Goal: Task Accomplishment & Management: Manage account settings

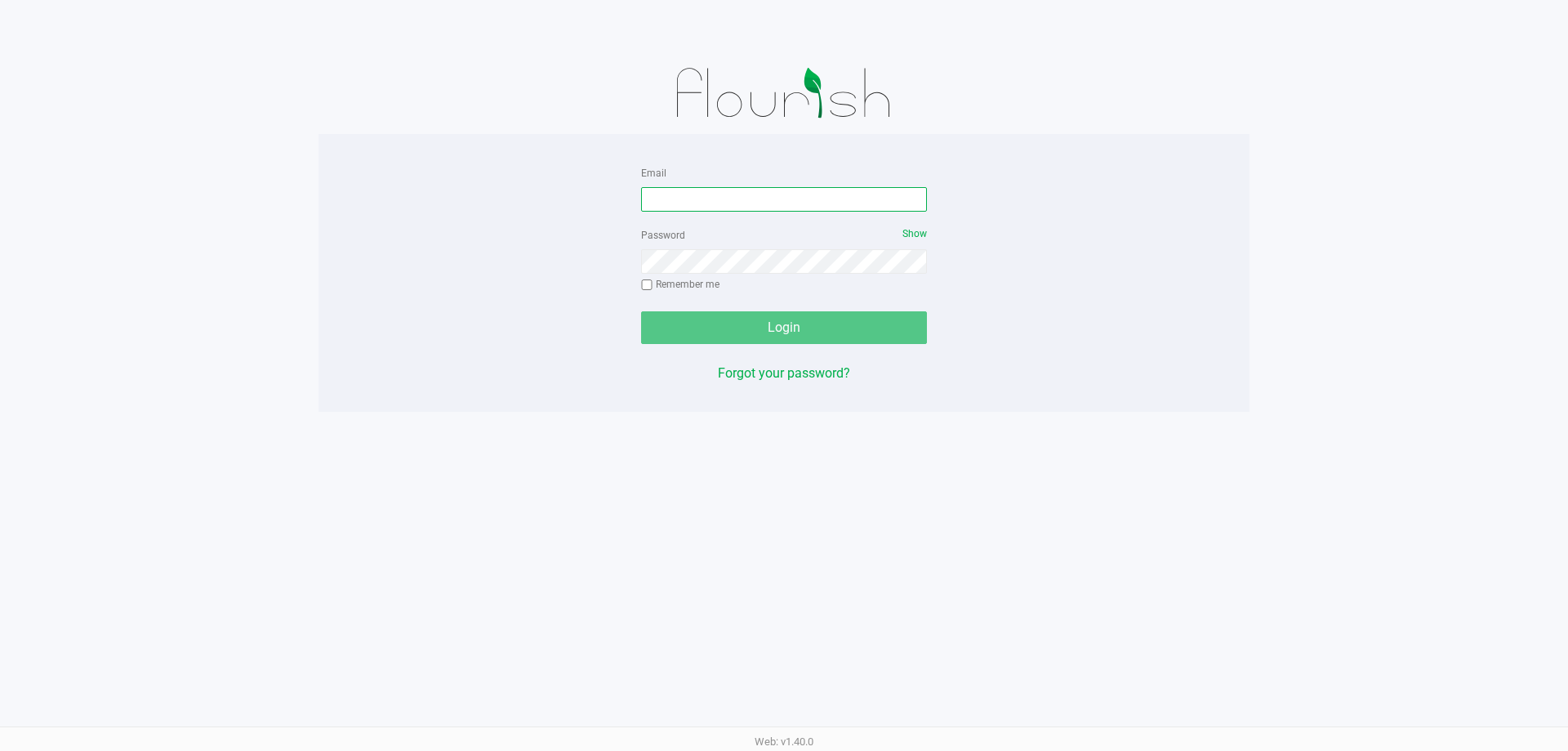
click at [763, 193] on input "Email" at bounding box center [784, 199] width 286 height 24
type input "[EMAIL_ADDRESS][DOMAIN_NAME]"
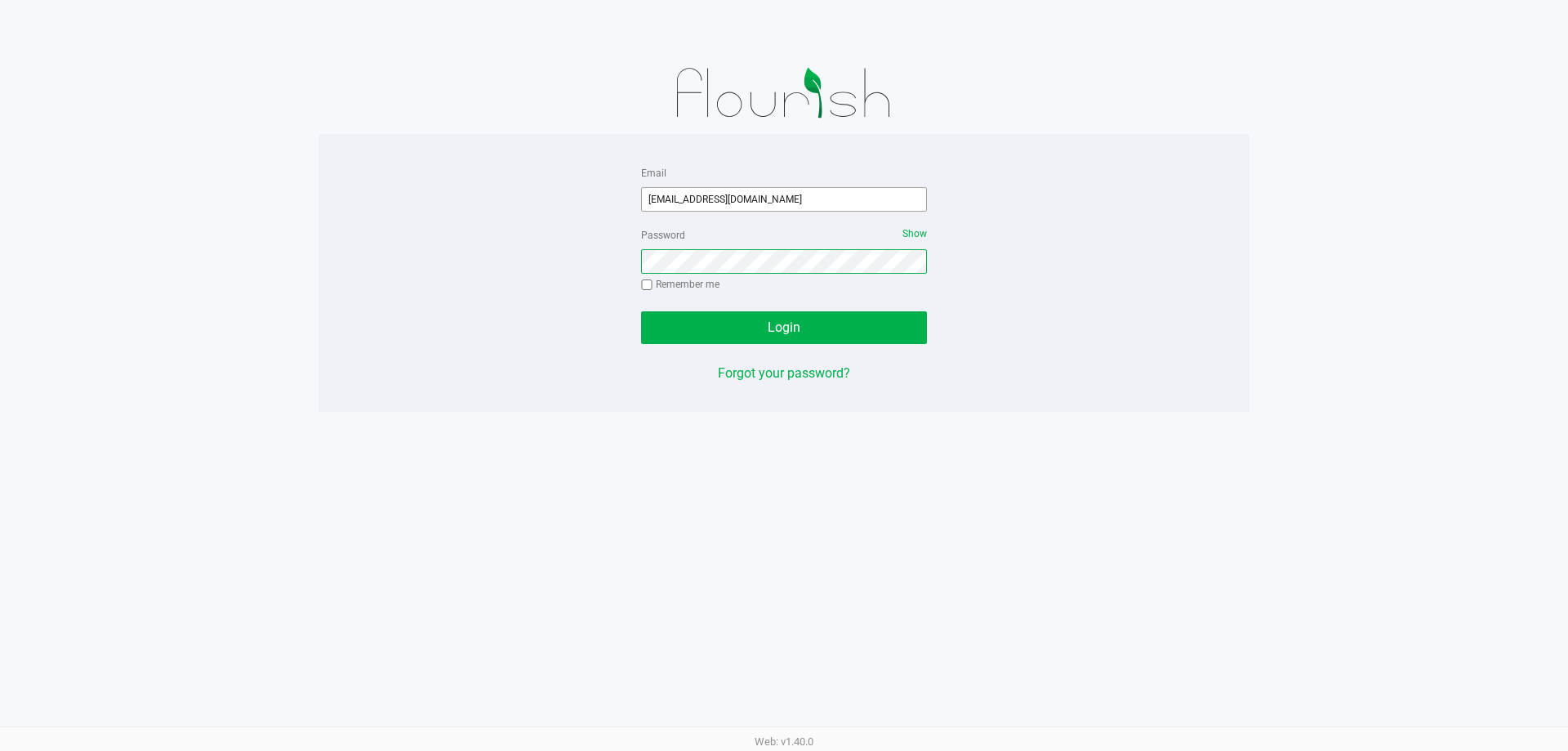
click at [641, 311] on button "Login" at bounding box center [784, 327] width 286 height 32
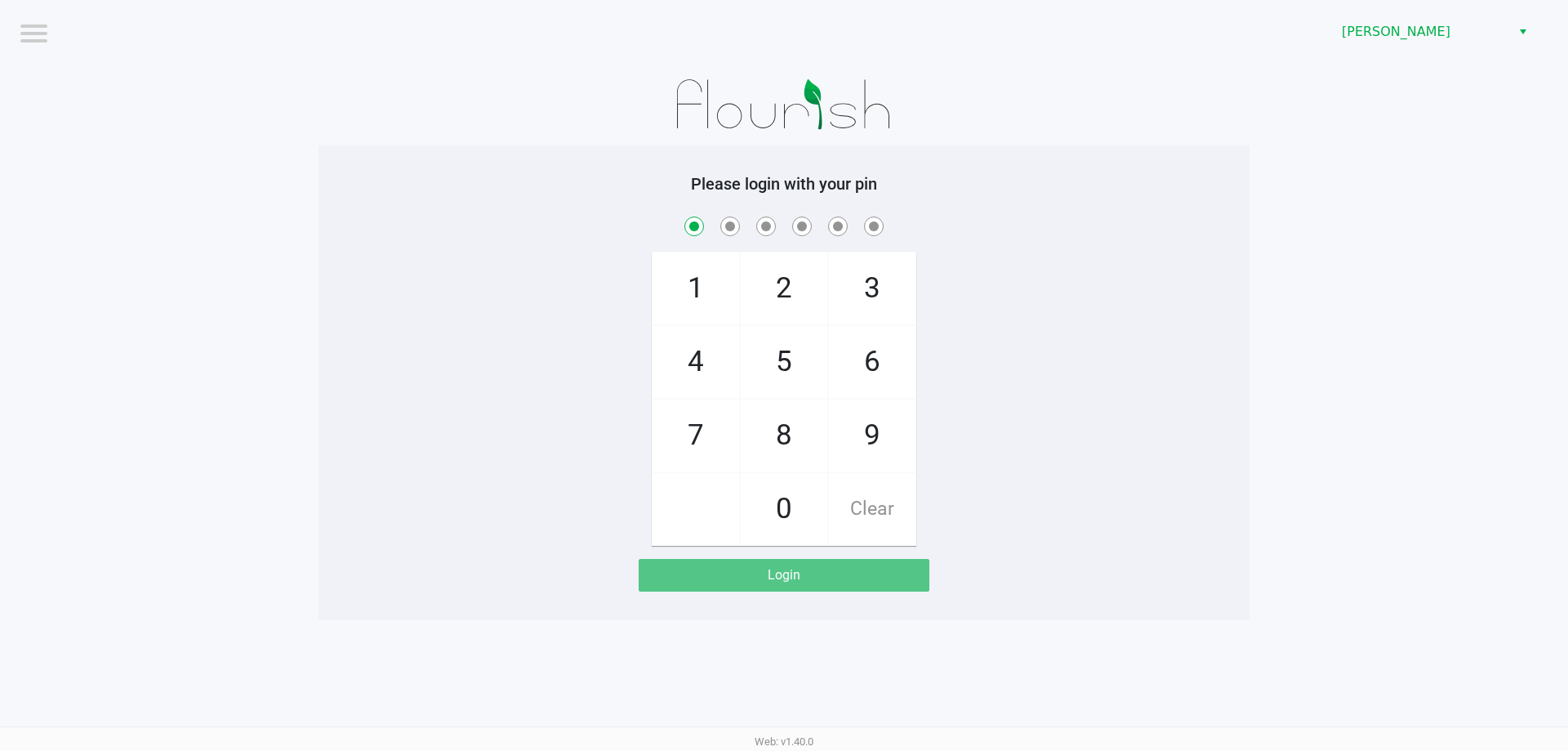
checkbox input "true"
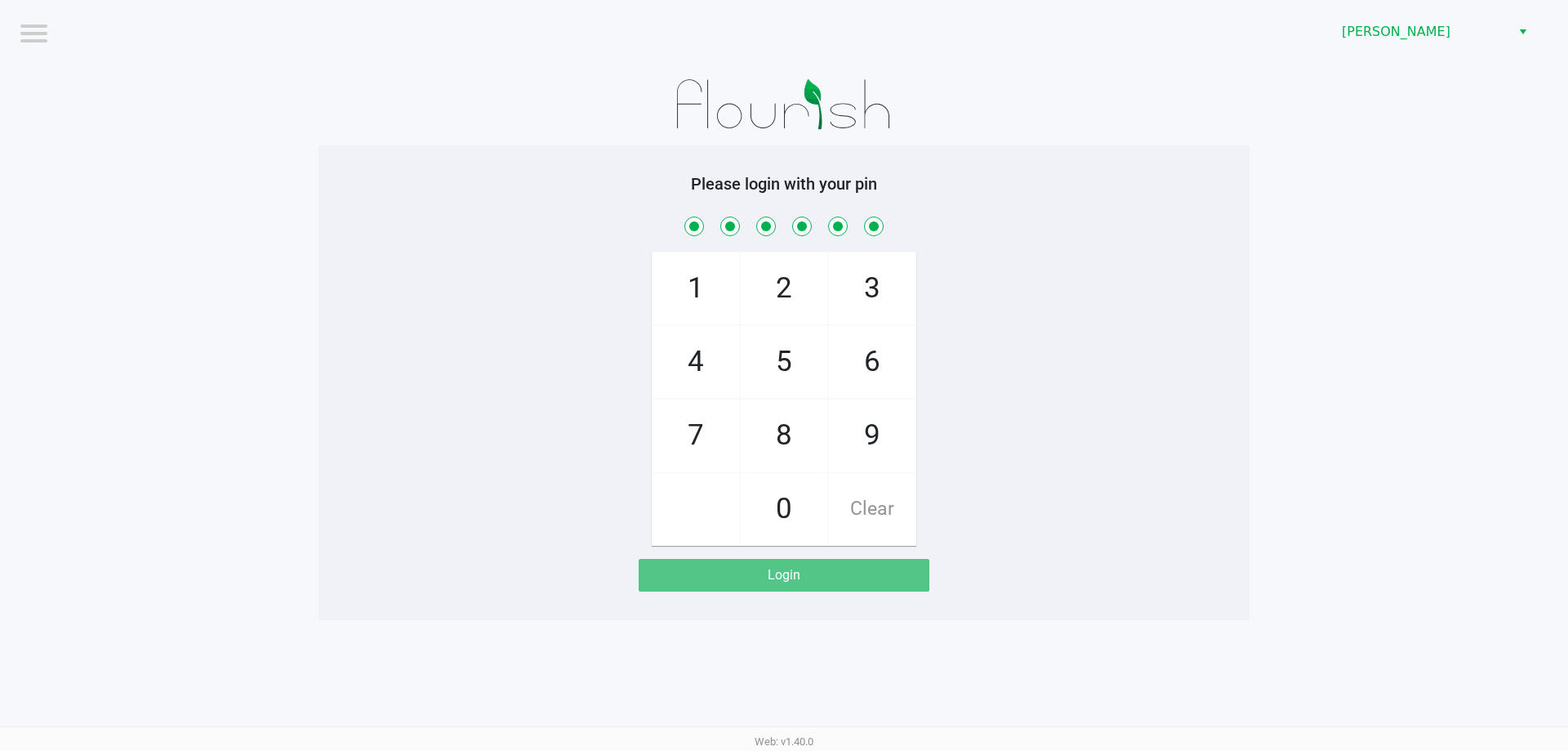
checkbox input "true"
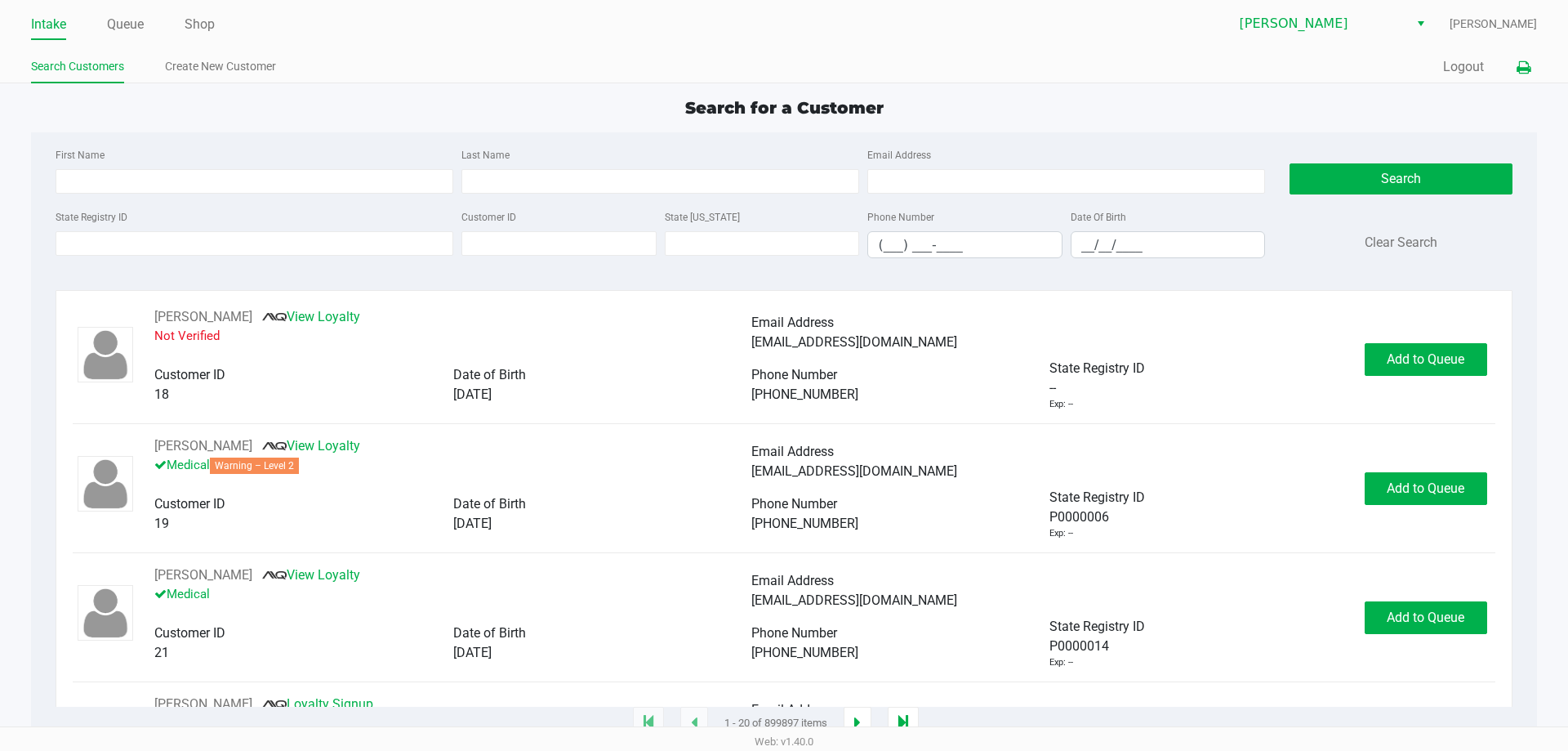
click at [1520, 69] on icon at bounding box center [1522, 67] width 13 height 12
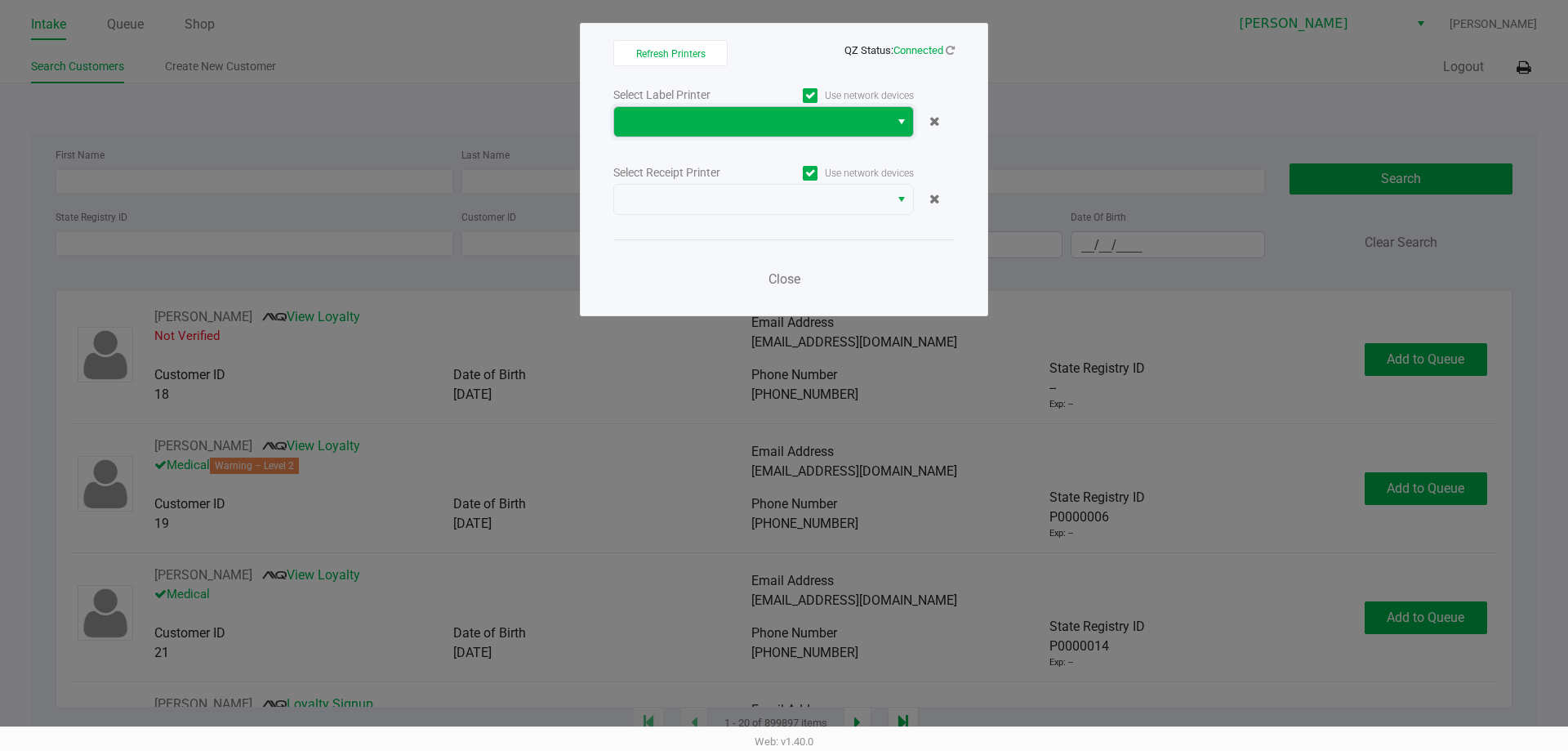
click at [841, 123] on span at bounding box center [752, 122] width 256 height 20
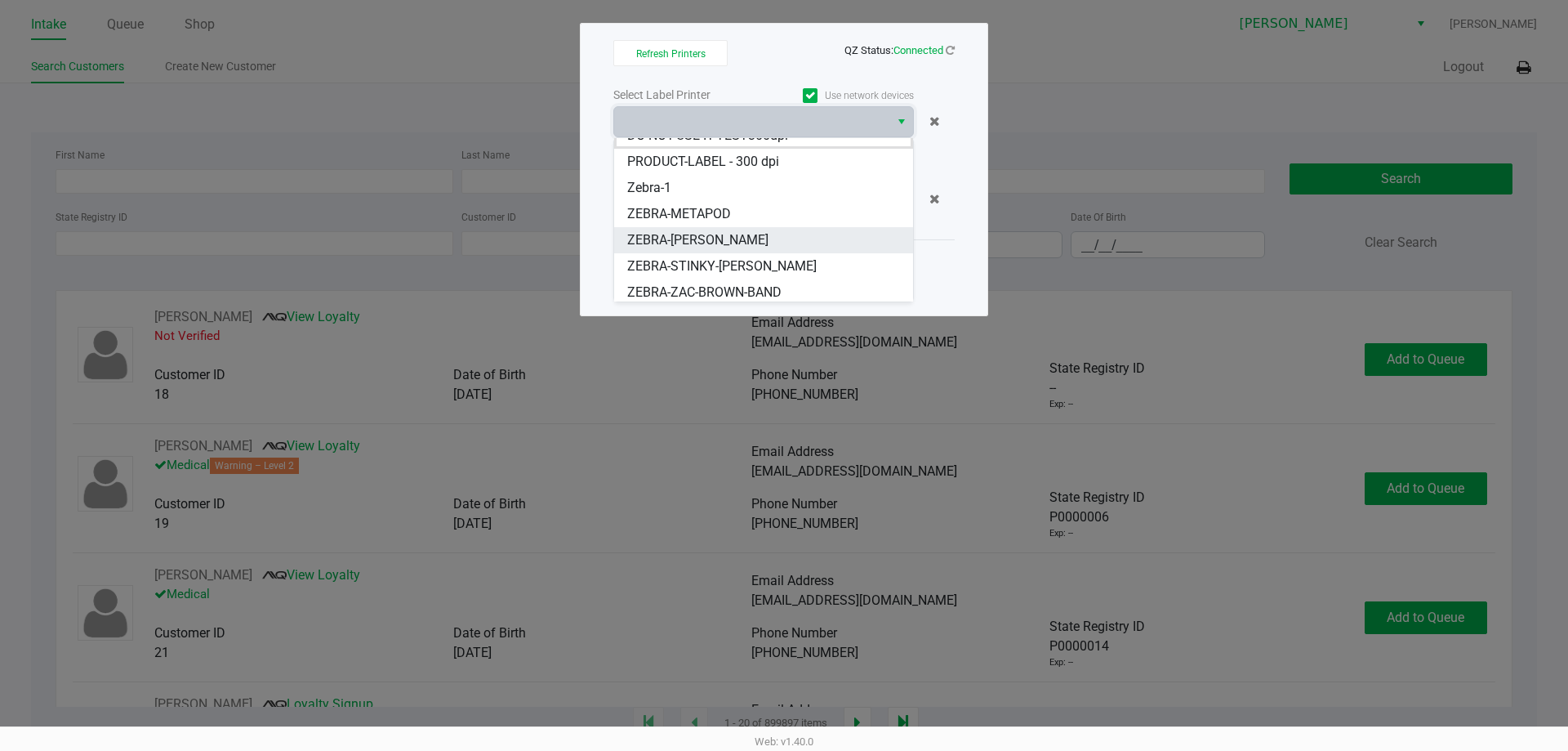
scroll to position [20, 0]
click at [794, 292] on li "ZEBRA-ZAC-BROWN-BAND" at bounding box center [763, 287] width 299 height 26
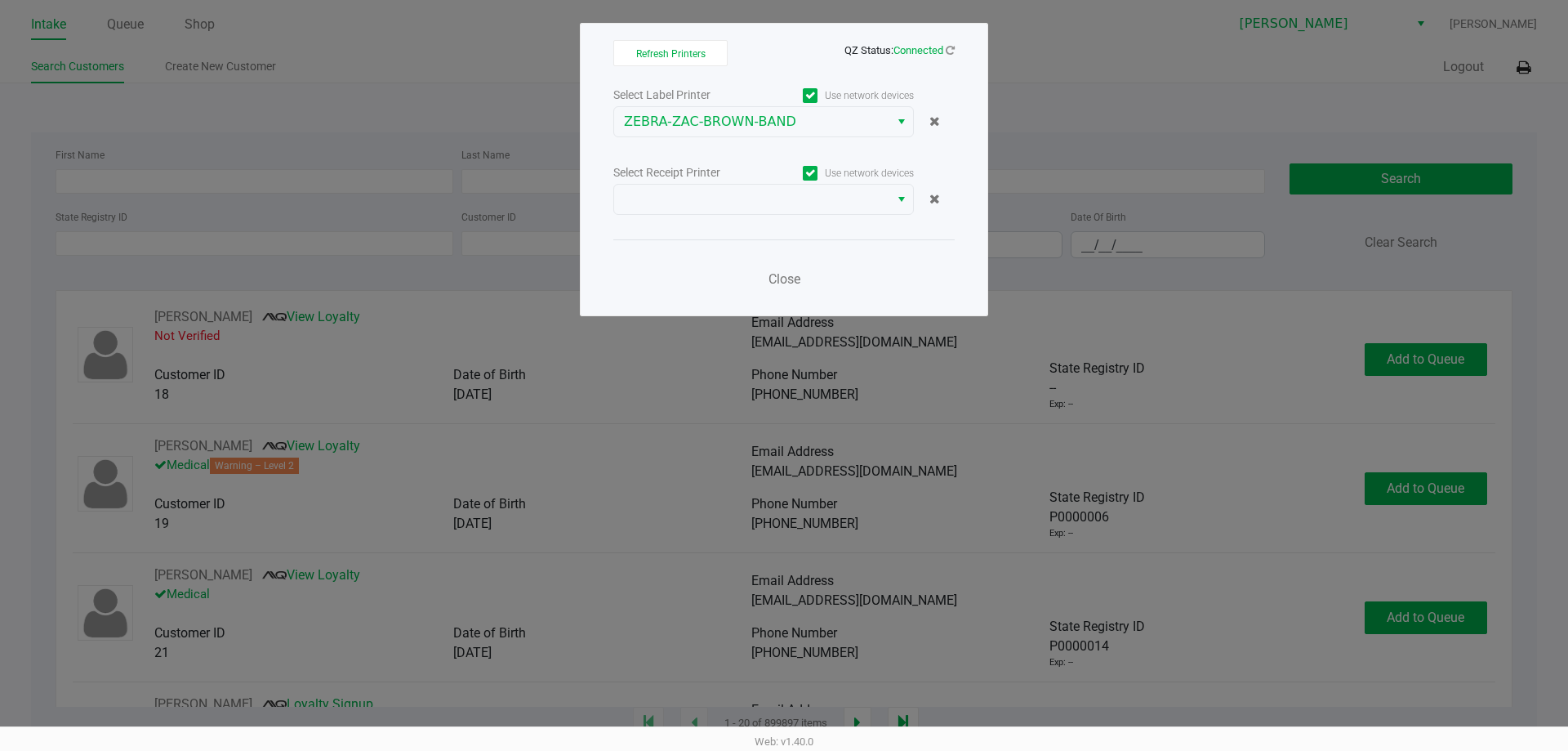
click at [758, 183] on div "Select Receipt Printer Use network devices" at bounding box center [784, 172] width 341 height 22
click at [757, 203] on span at bounding box center [752, 199] width 256 height 20
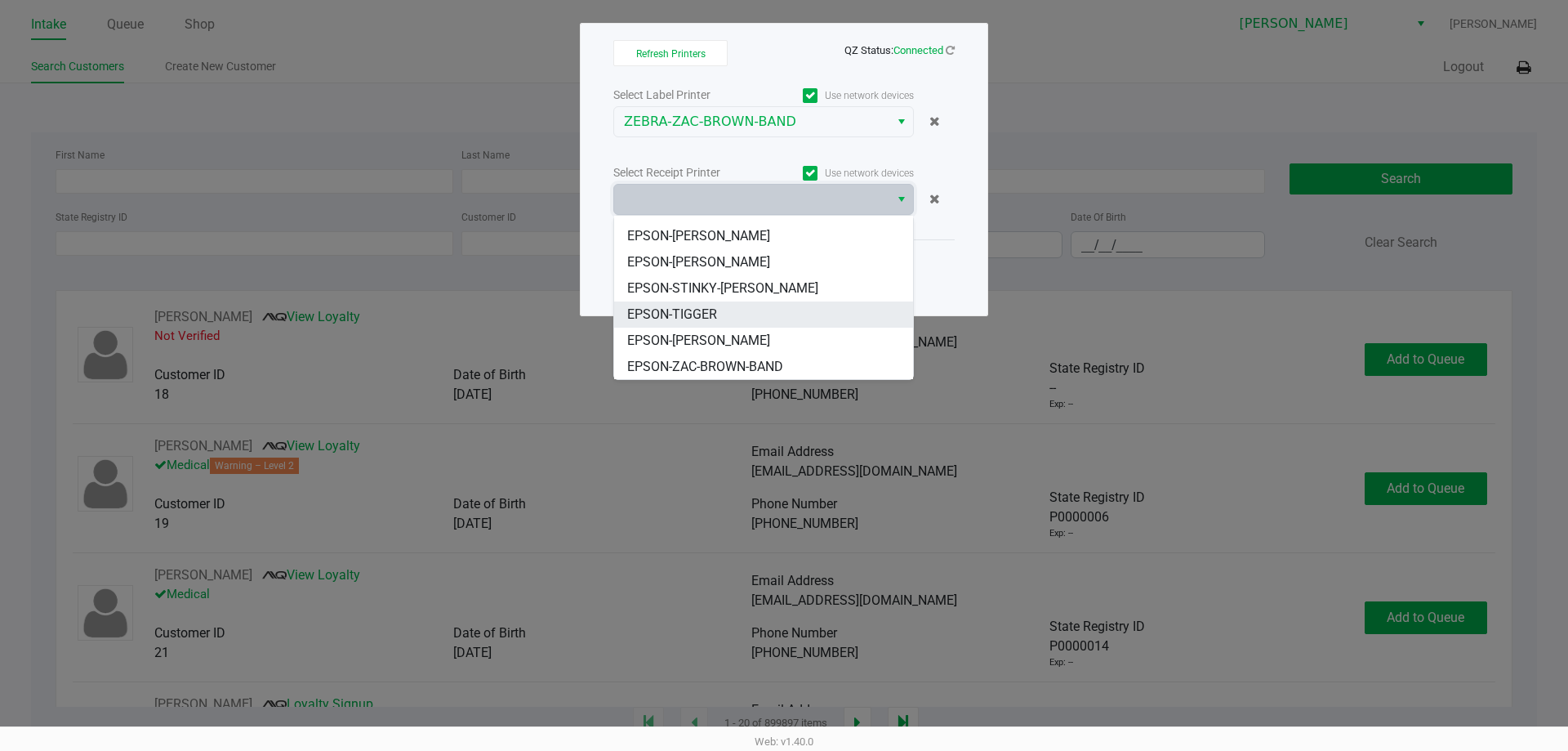
scroll to position [176, 0]
click at [781, 358] on span "EPSON-ZAC-BROWN-BAND" at bounding box center [705, 366] width 156 height 20
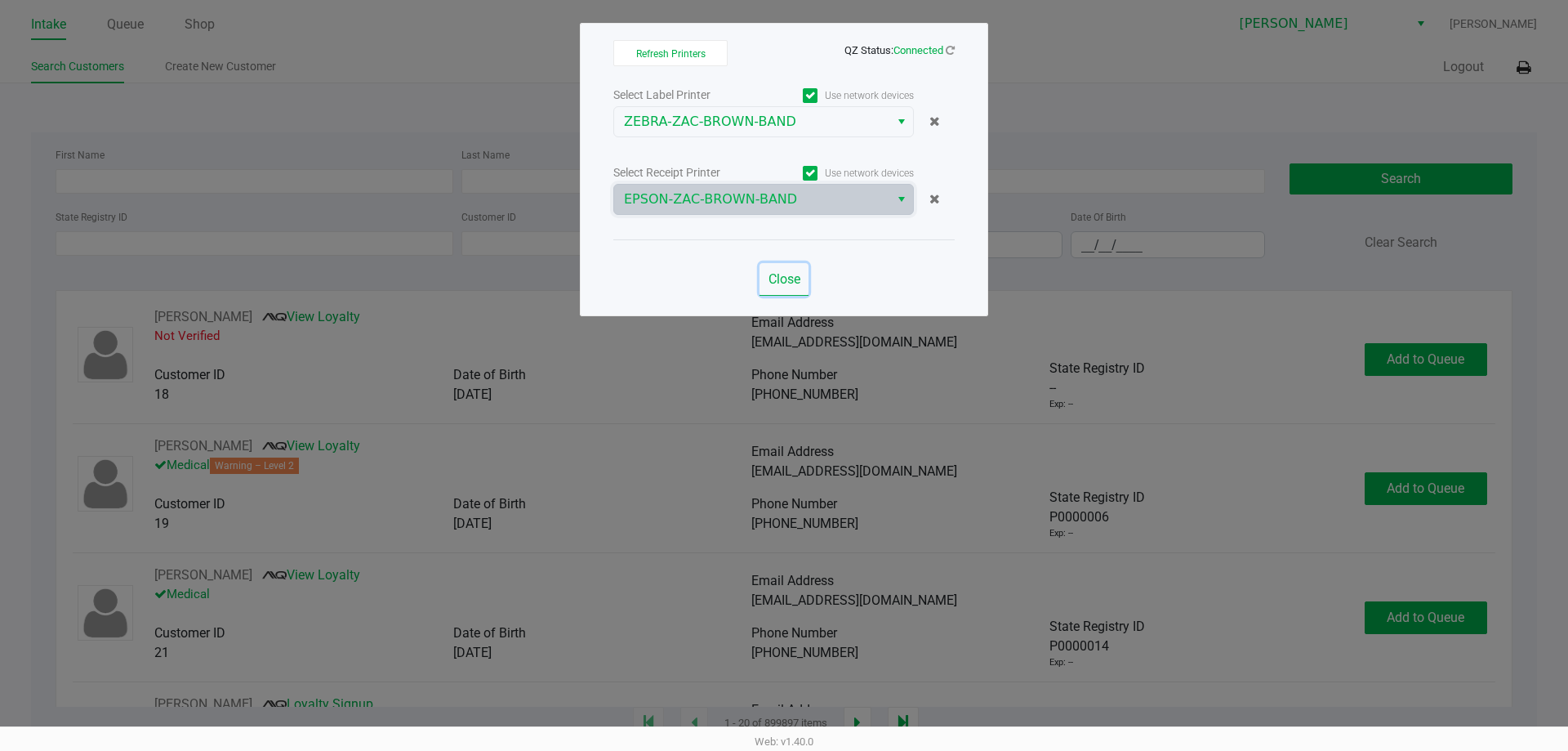
click at [797, 282] on span "Close" at bounding box center [784, 278] width 31 height 15
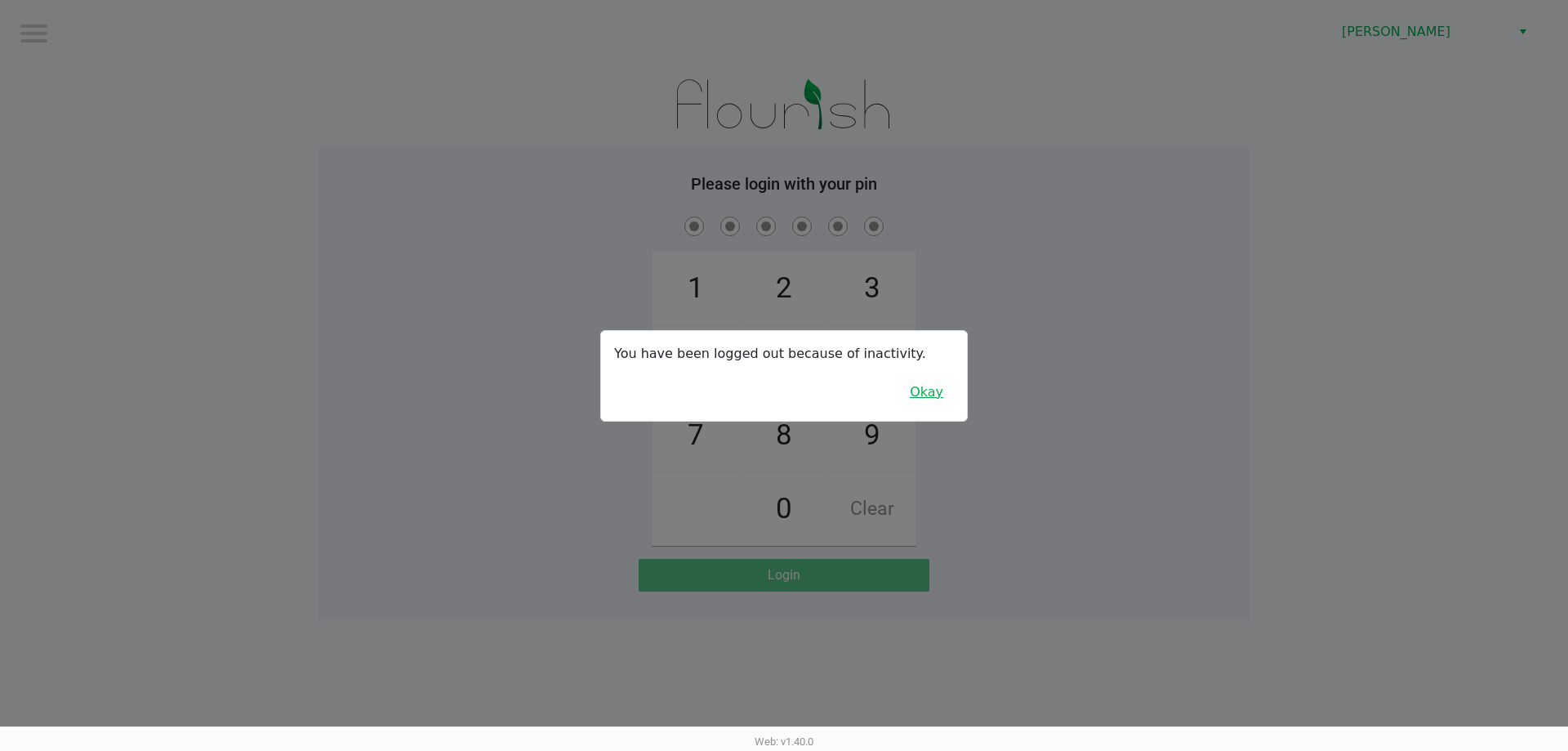
click at [929, 384] on button "Okay" at bounding box center [926, 392] width 55 height 31
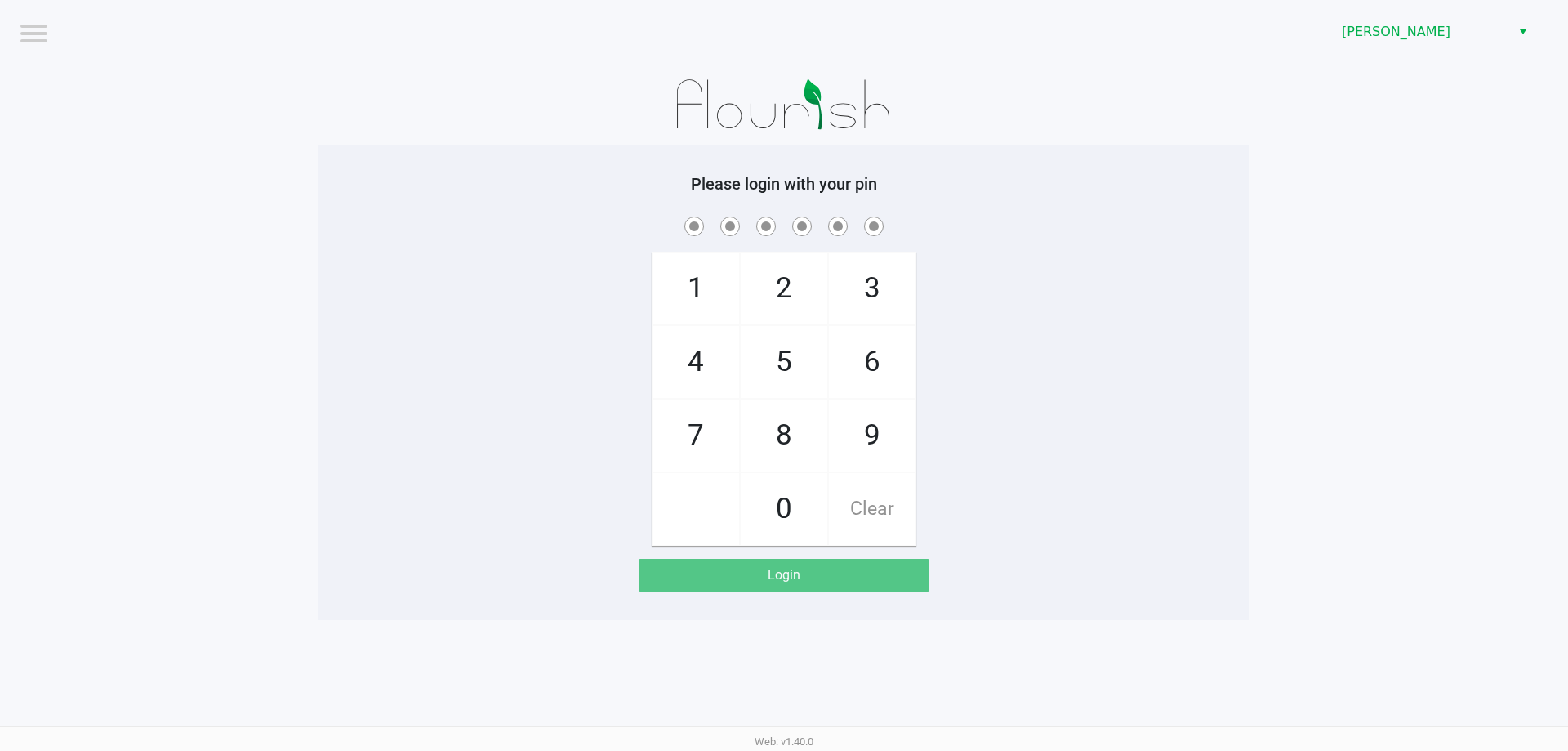
click at [984, 377] on div "1 4 7 2 5 8 0 3 6 9 Clear" at bounding box center [784, 379] width 930 height 332
click at [1211, 252] on div "1 4 7 2 5 8 0 3 6 9 Clear" at bounding box center [784, 379] width 930 height 332
click at [437, 492] on div "1 4 7 2 5 8 0 3 6 9 Clear" at bounding box center [784, 379] width 930 height 332
checkbox input "true"
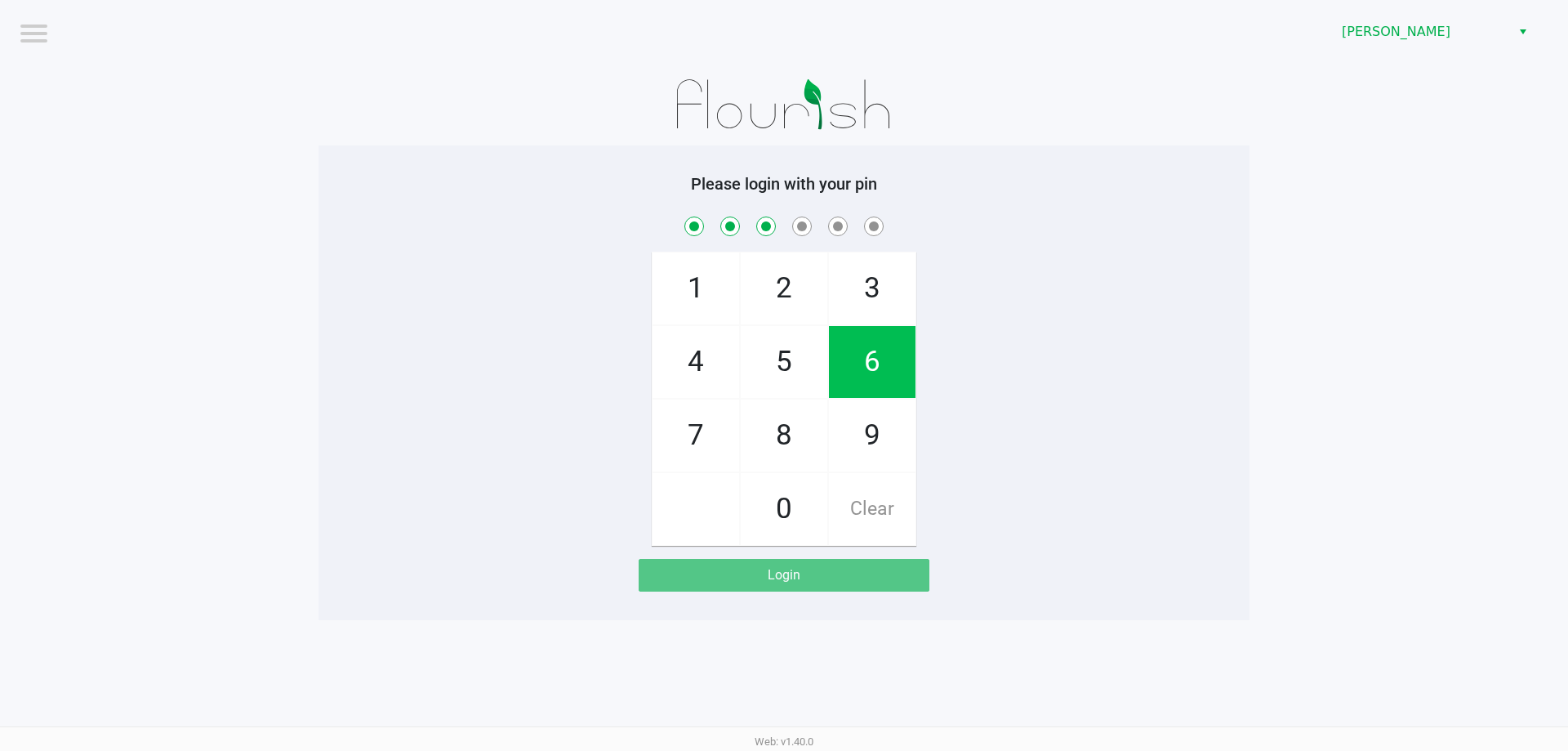
checkbox input "true"
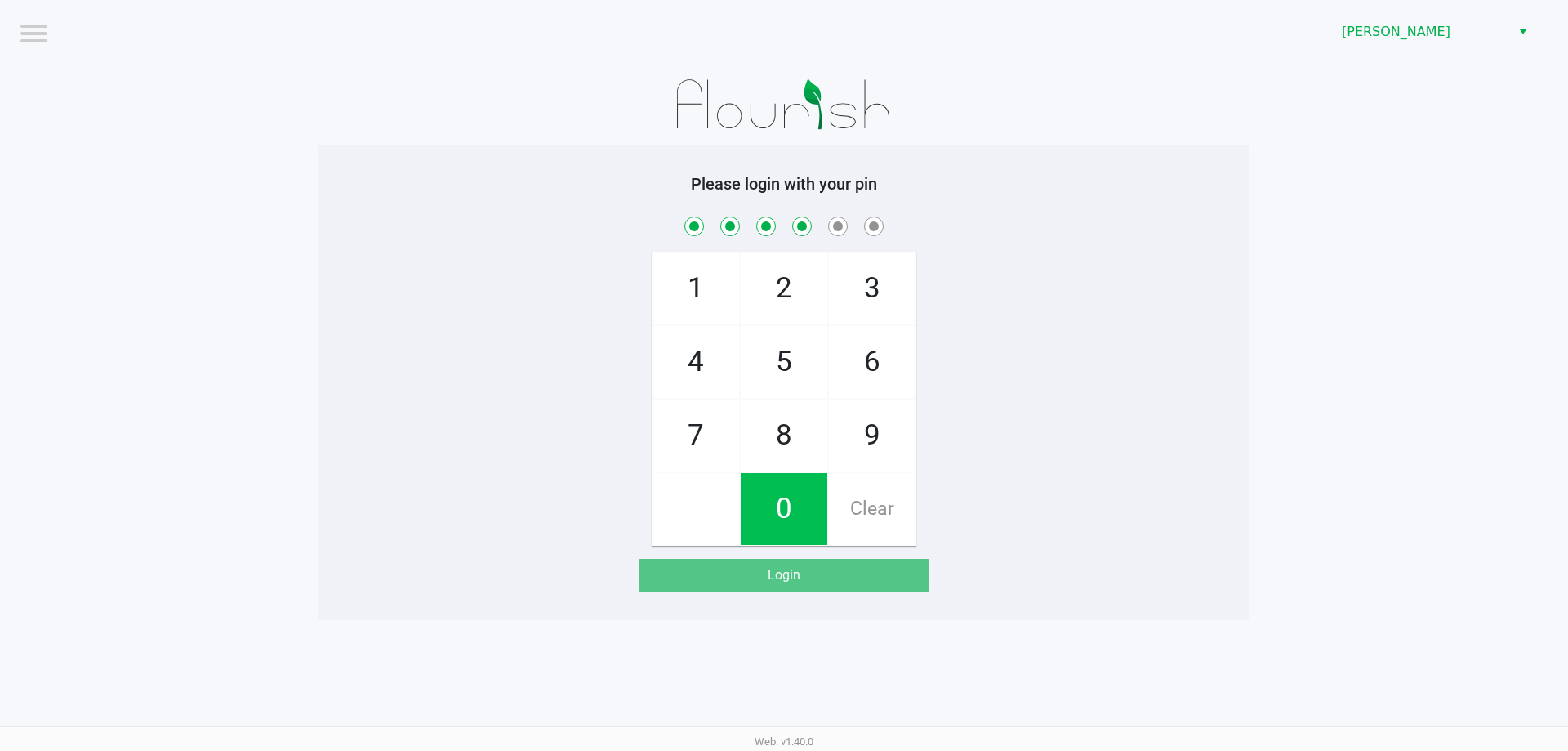
checkbox input "true"
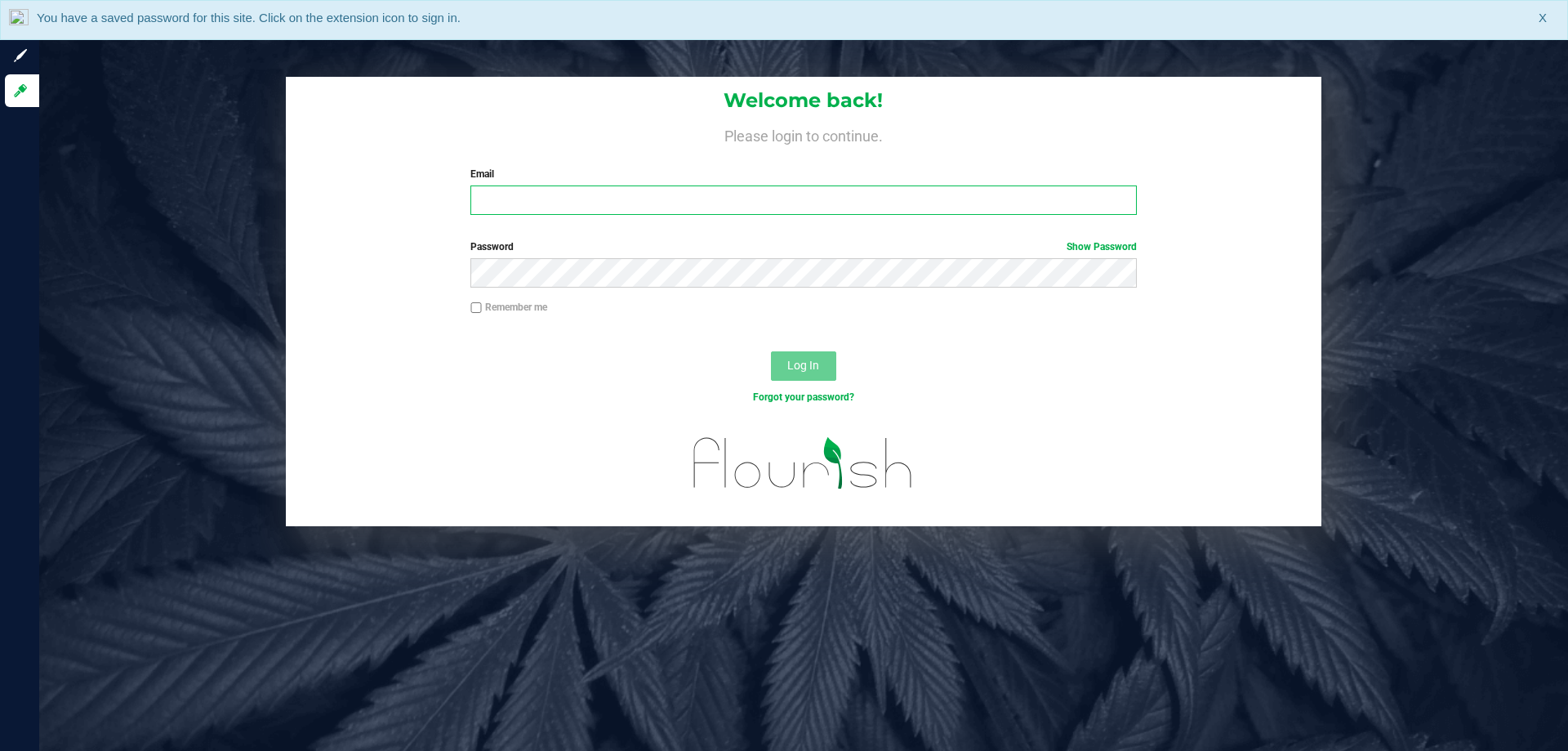
click at [581, 207] on input "Email" at bounding box center [803, 199] width 665 height 30
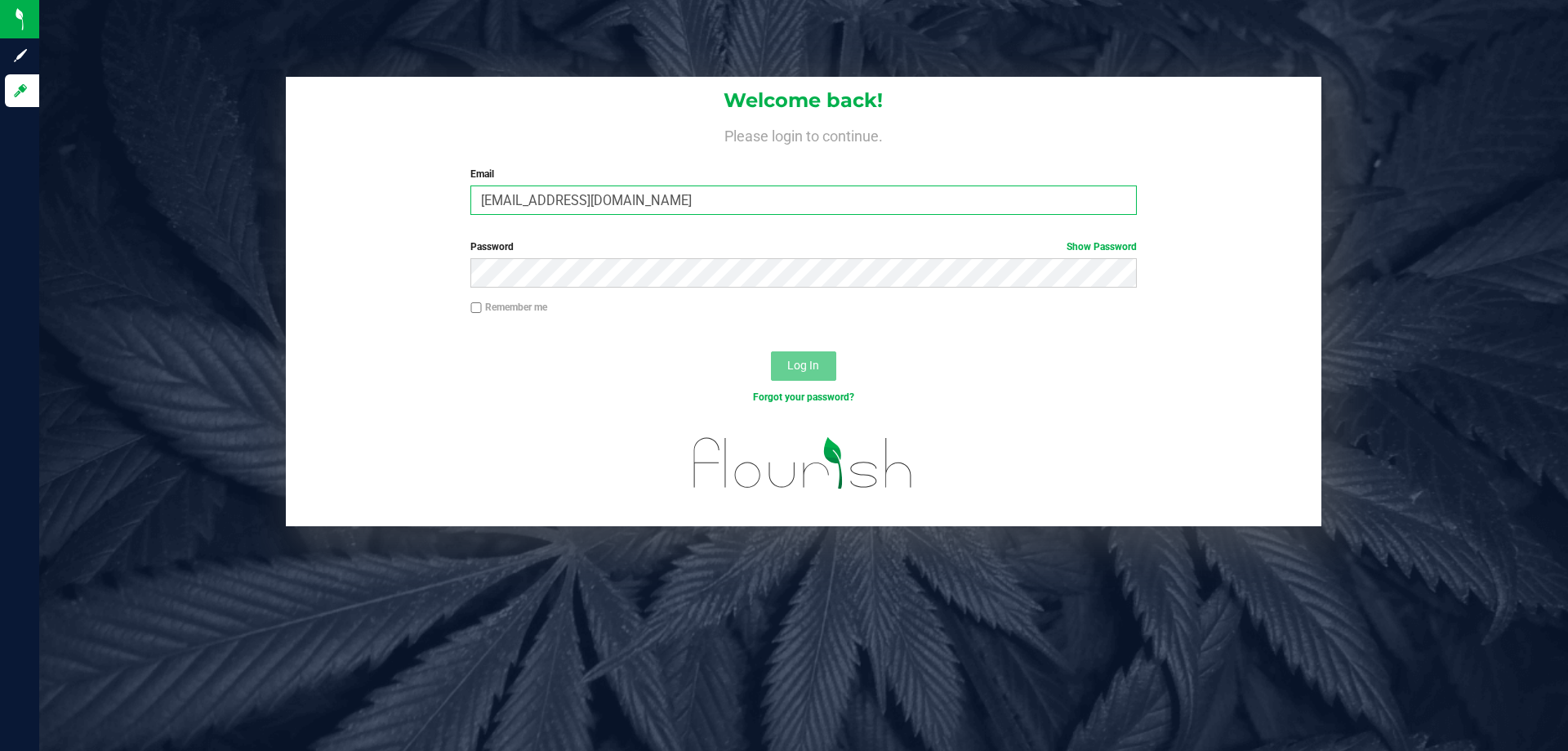
type input "dgilbert@liveparallel.com"
click at [771, 351] on button "Log In" at bounding box center [803, 366] width 66 height 30
